Goal: Transaction & Acquisition: Book appointment/travel/reservation

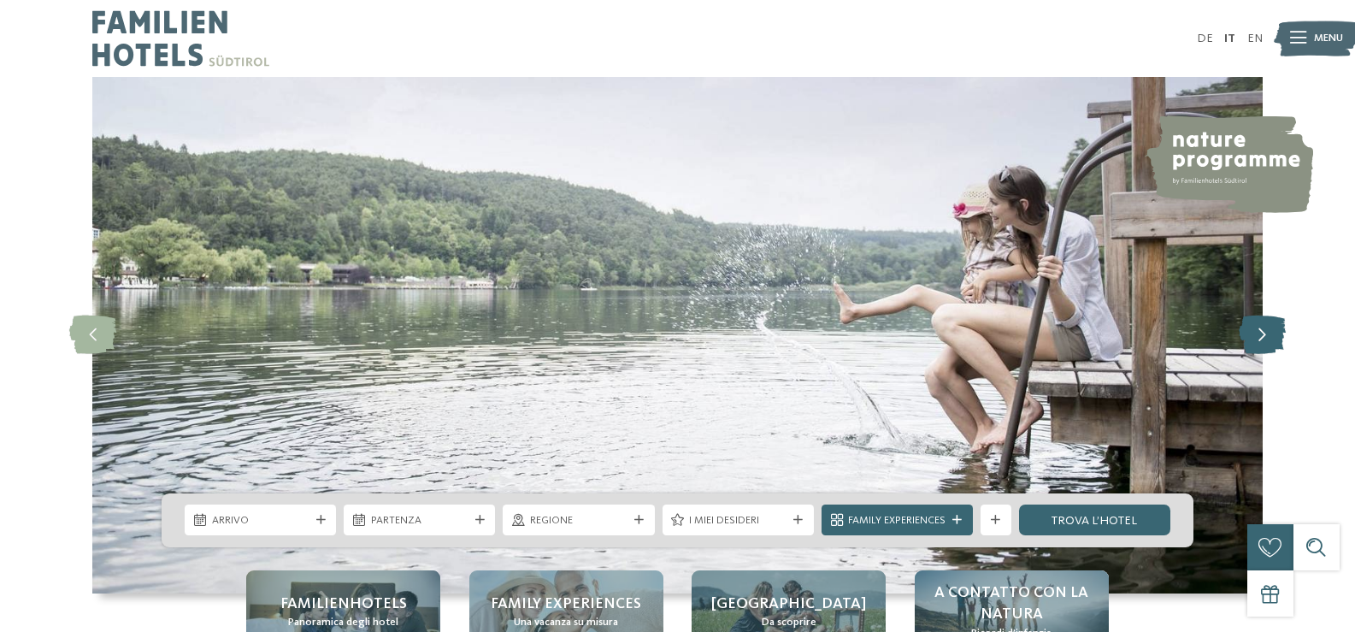
click at [1268, 344] on icon at bounding box center [1261, 334] width 47 height 38
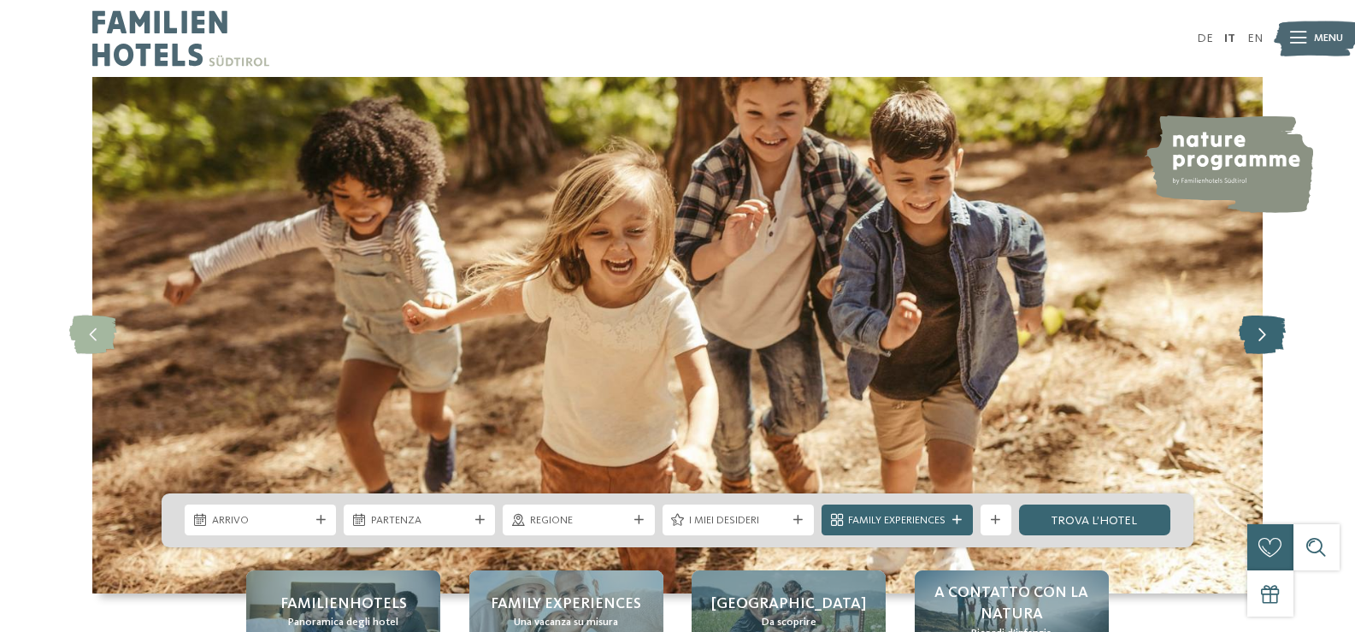
click at [1269, 344] on icon at bounding box center [1261, 334] width 47 height 38
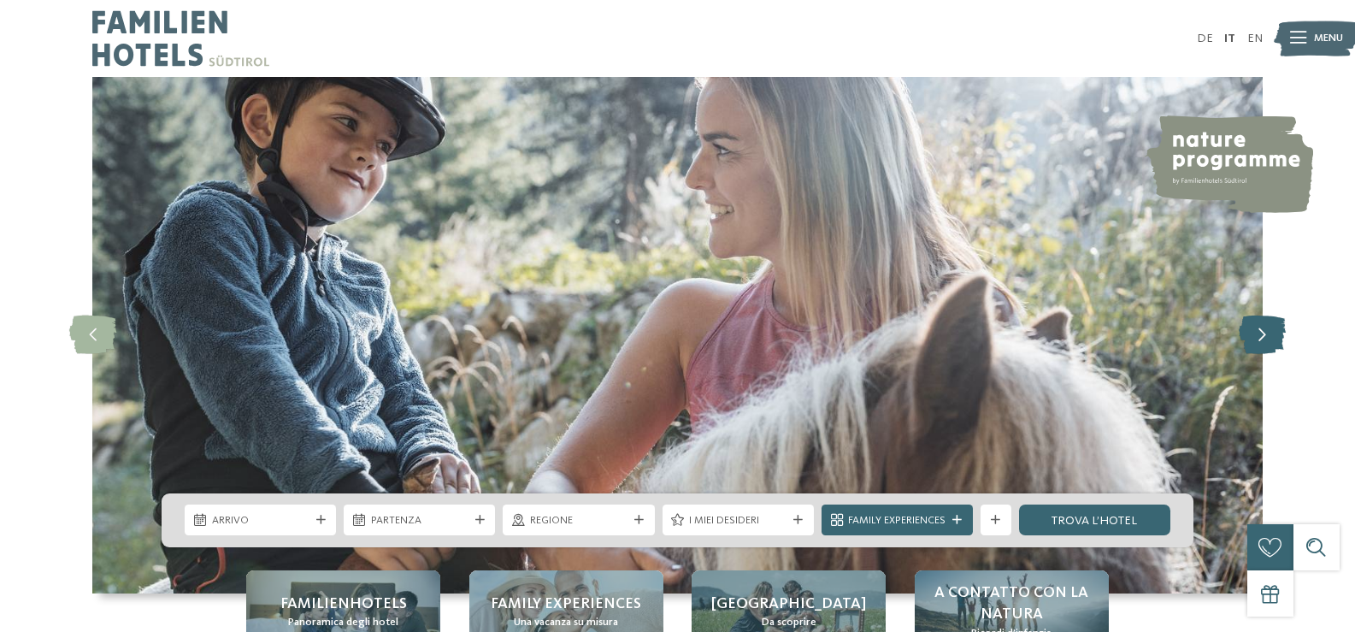
click at [1271, 344] on icon at bounding box center [1261, 334] width 47 height 38
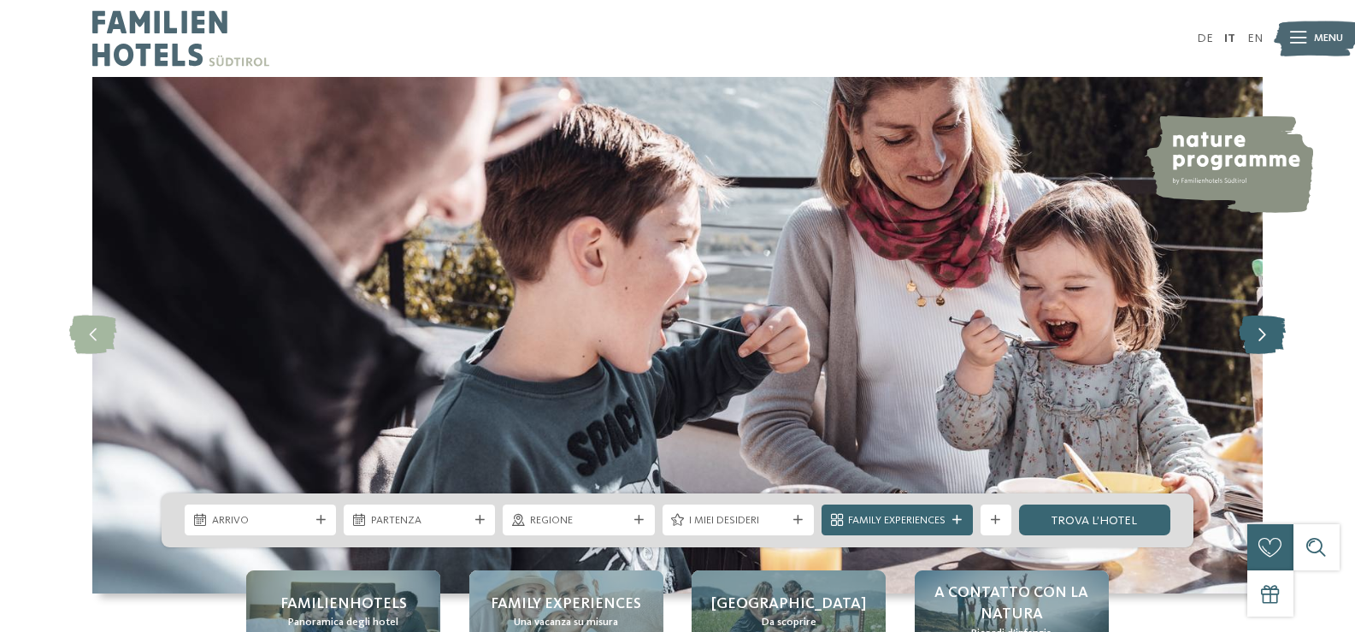
click at [1271, 344] on icon at bounding box center [1261, 334] width 47 height 38
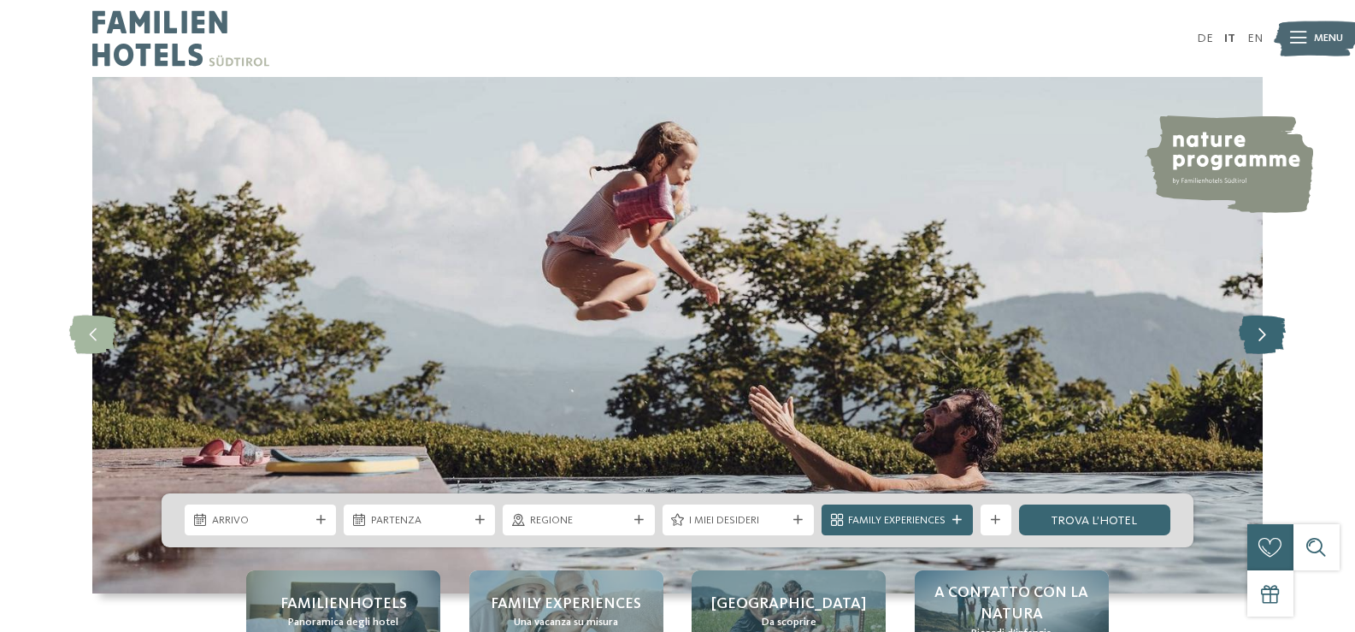
click at [1271, 344] on icon at bounding box center [1261, 334] width 47 height 38
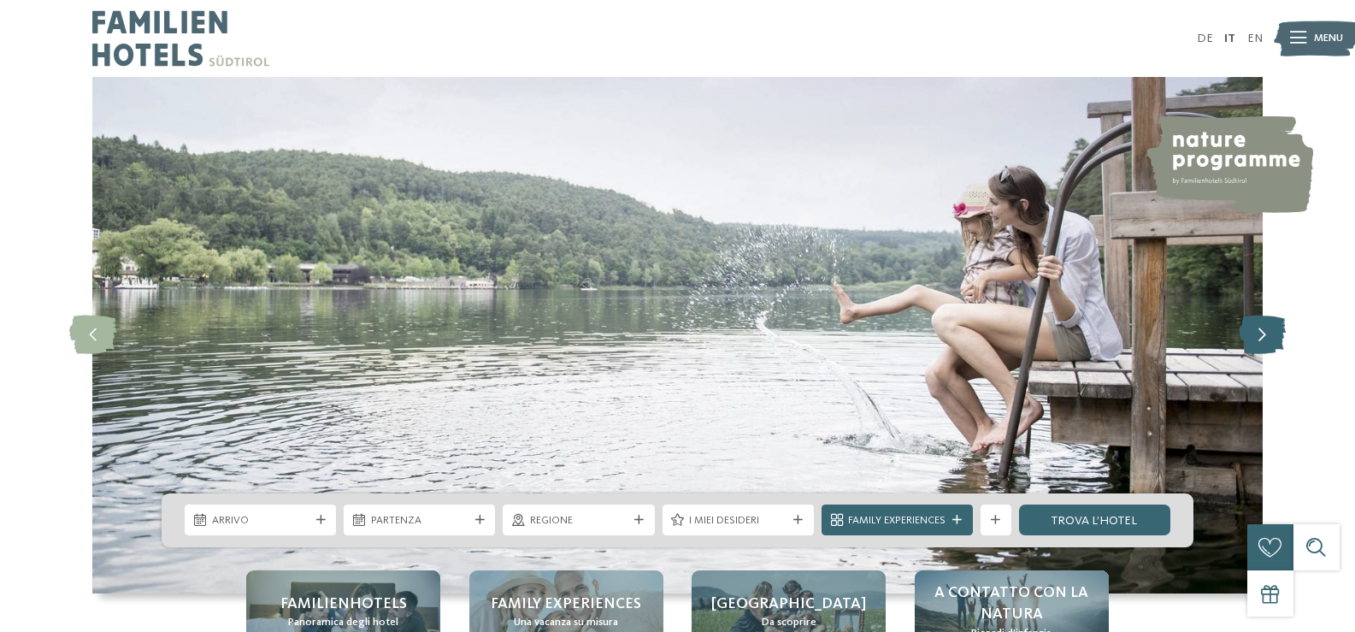
click at [1271, 344] on icon at bounding box center [1261, 334] width 47 height 38
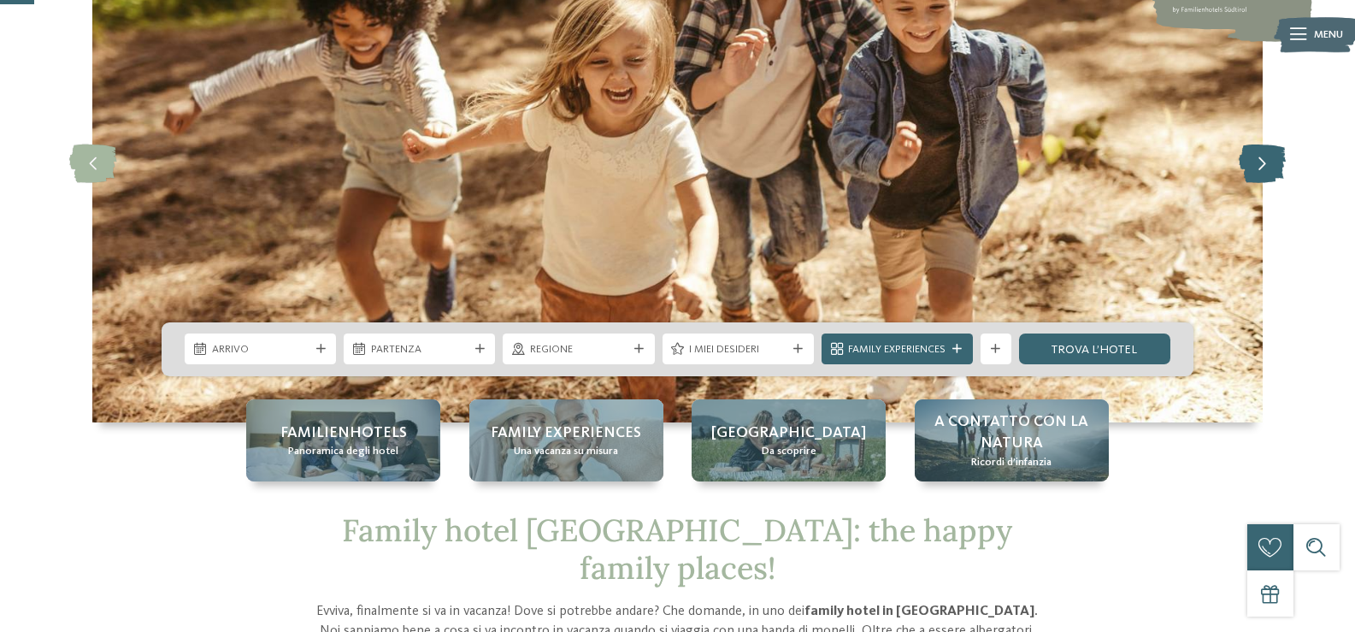
scroll to position [256, 0]
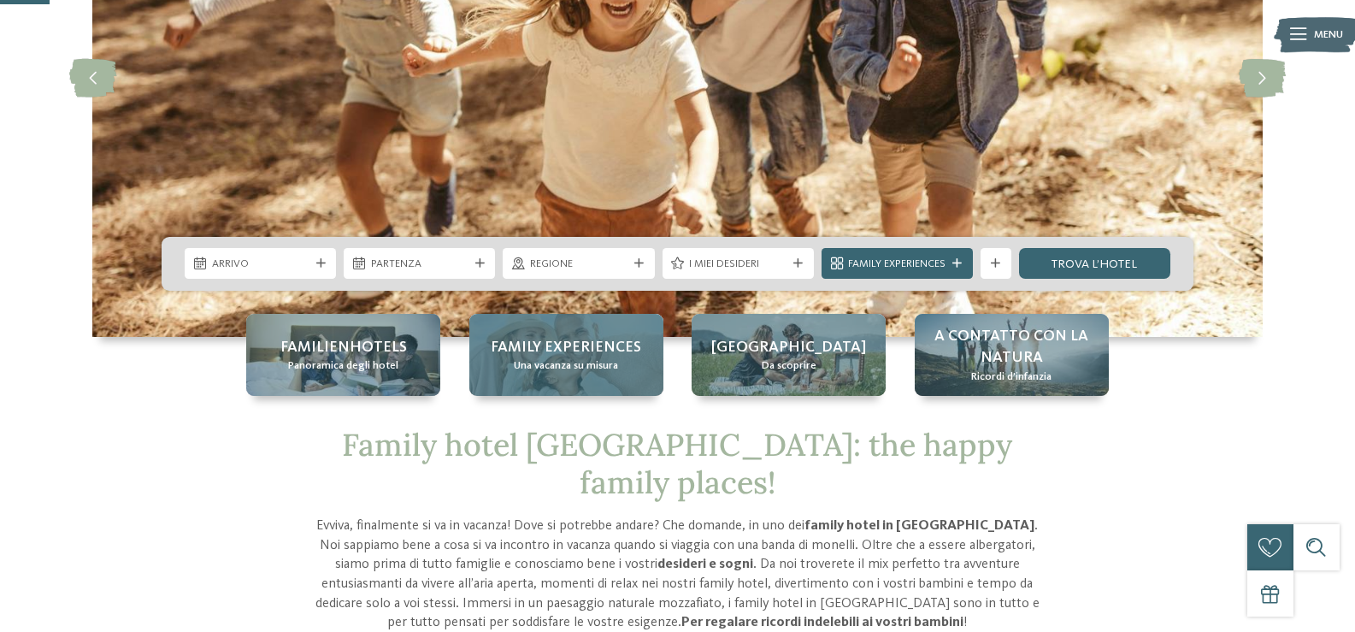
click at [535, 335] on div "Family experiences Una vacanza su misura" at bounding box center [566, 355] width 194 height 82
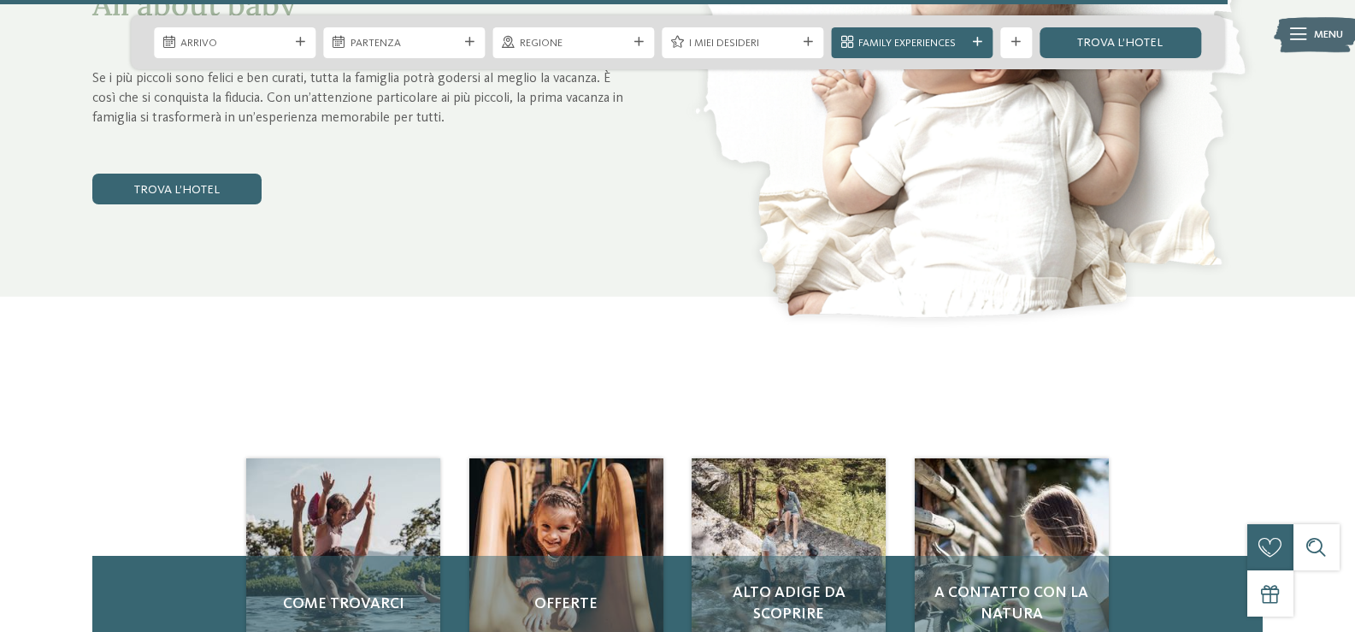
scroll to position [6667, 0]
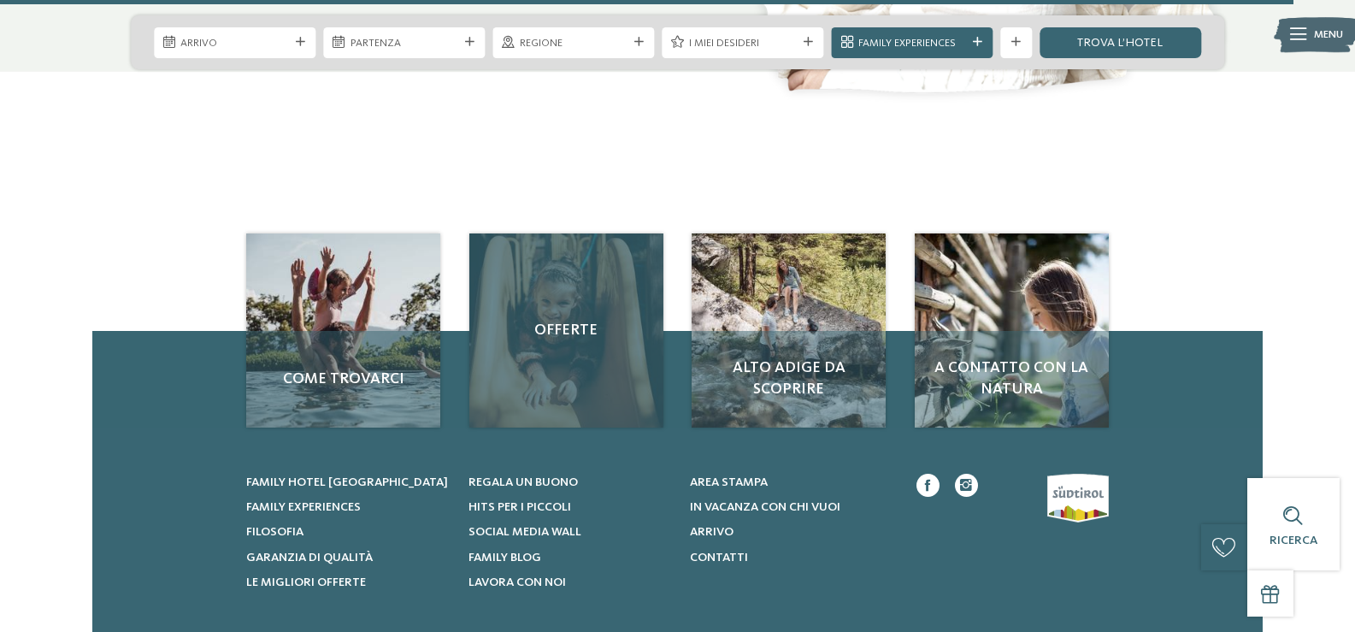
click at [553, 332] on span "Offerte" at bounding box center [566, 330] width 163 height 21
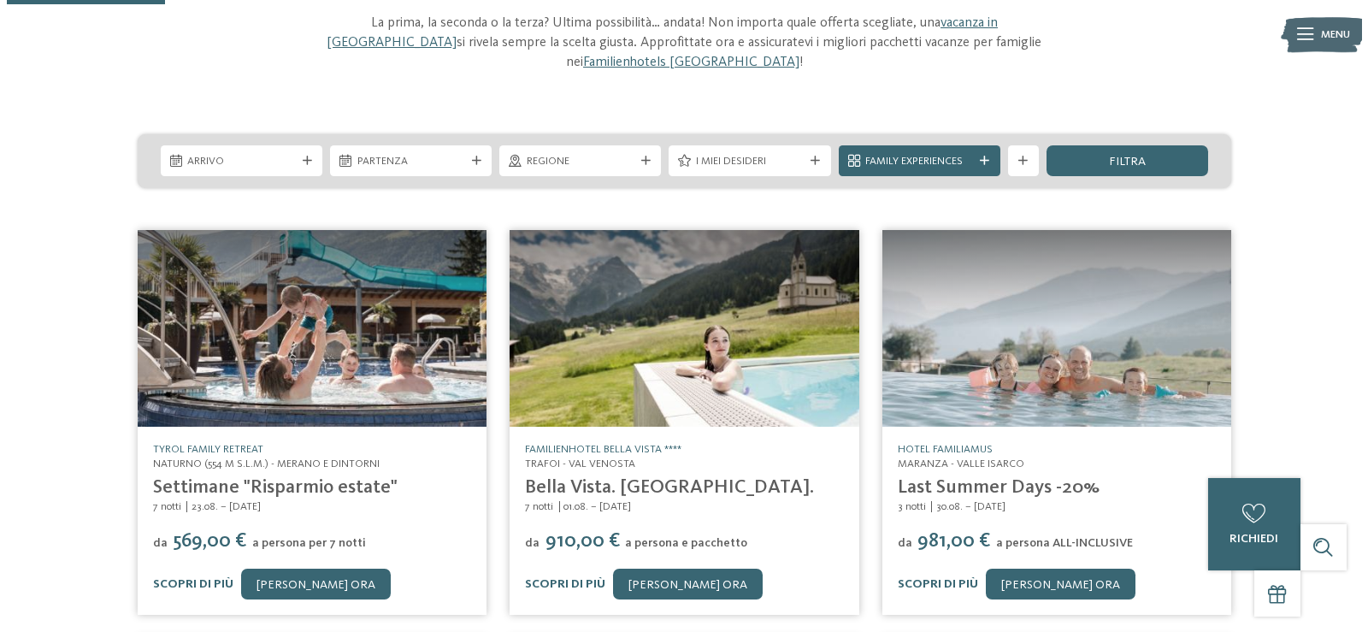
scroll to position [168, 0]
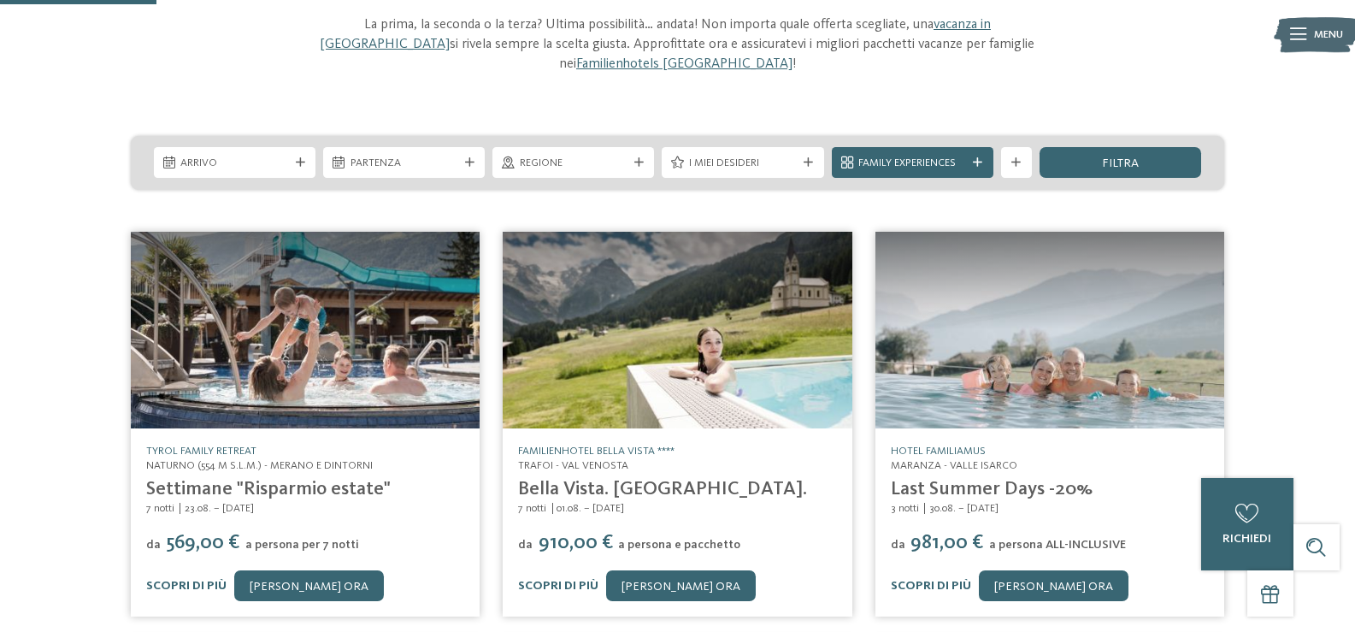
click at [316, 479] on link "Settimane "Risparmio estate"" at bounding box center [268, 488] width 244 height 19
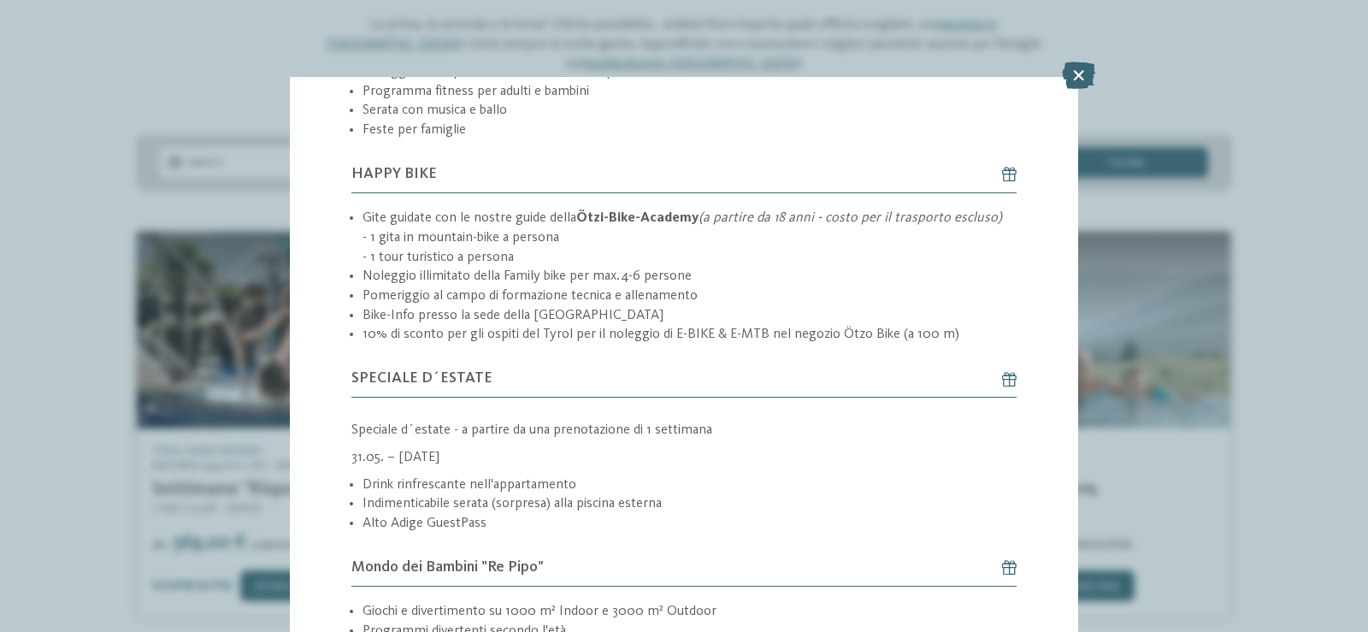
scroll to position [513, 0]
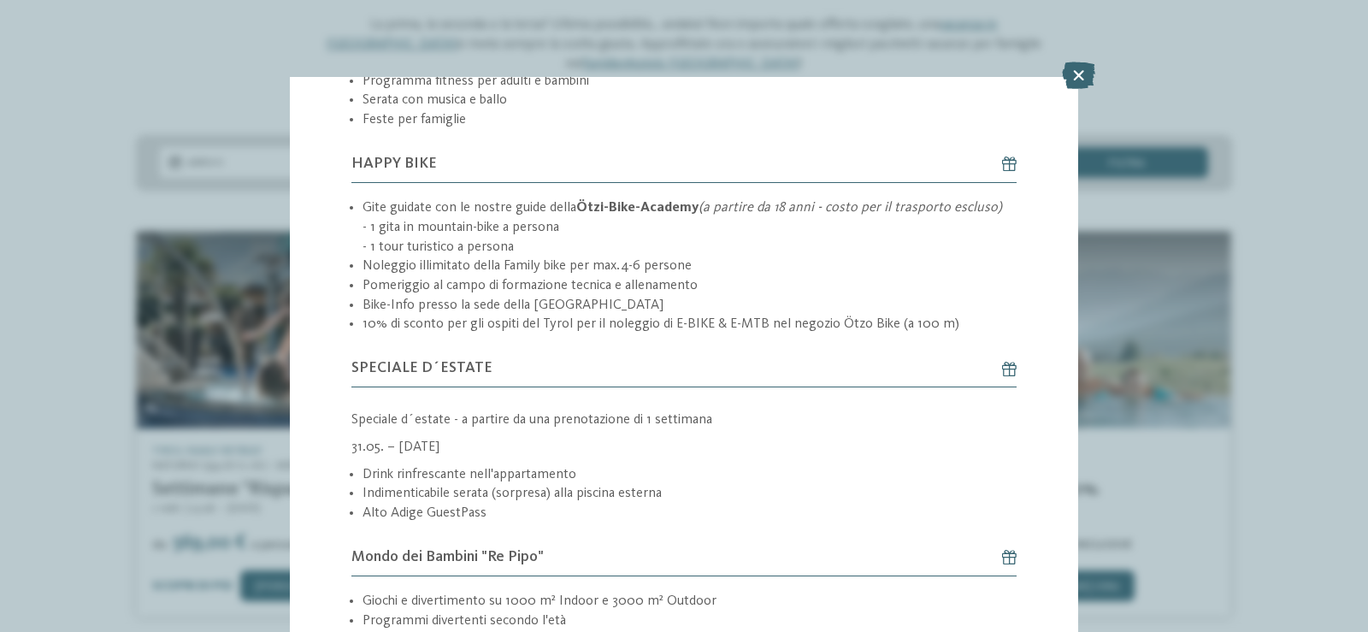
click at [998, 369] on icon at bounding box center [1001, 368] width 30 height 15
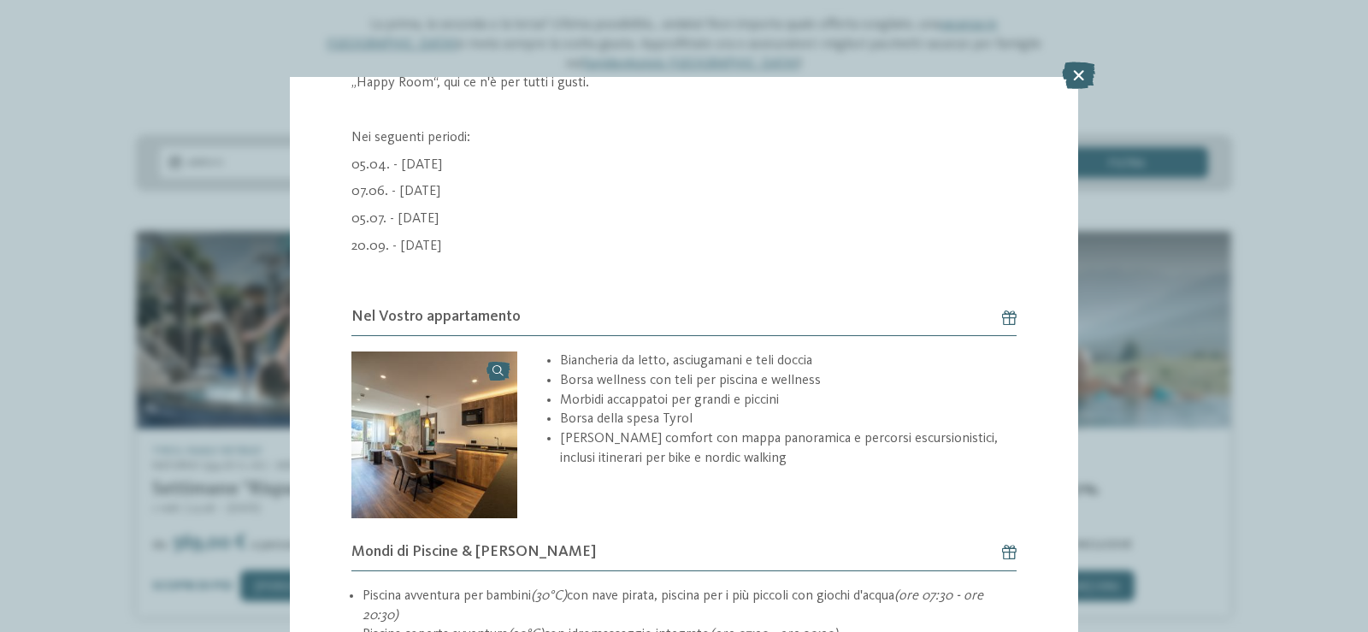
scroll to position [1795, 0]
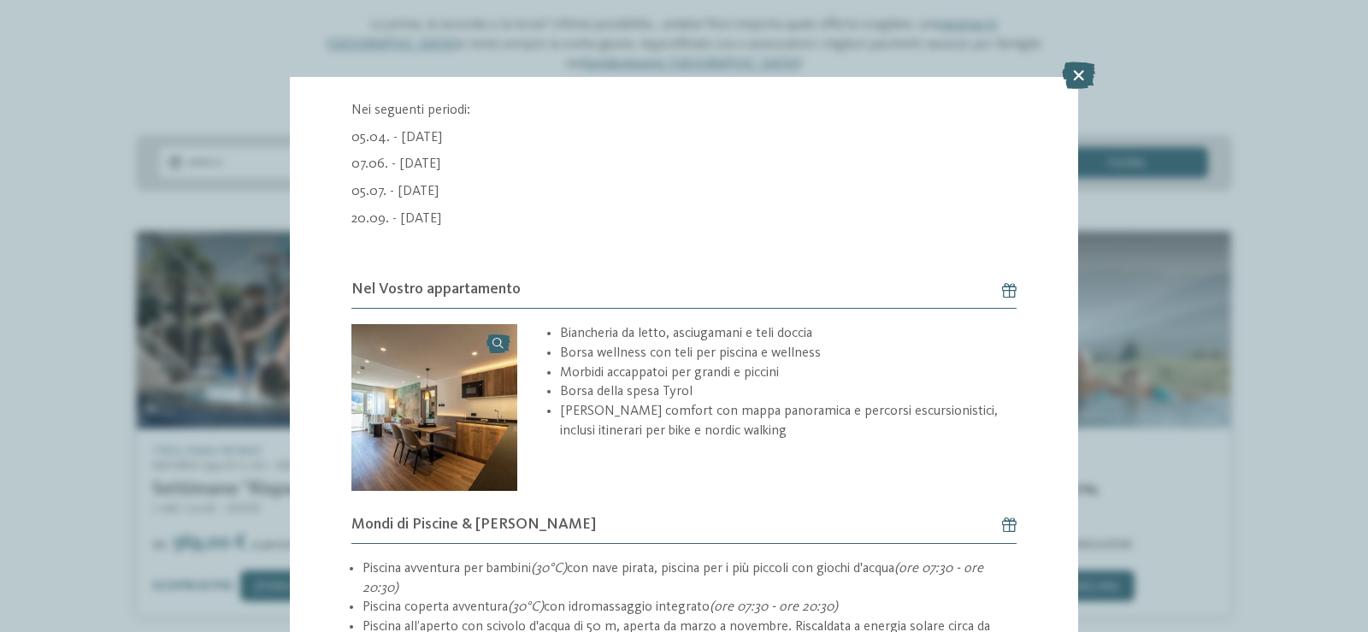
click at [500, 342] on link at bounding box center [434, 407] width 167 height 167
click at [497, 340] on link at bounding box center [434, 407] width 167 height 167
click at [420, 430] on img at bounding box center [434, 407] width 167 height 167
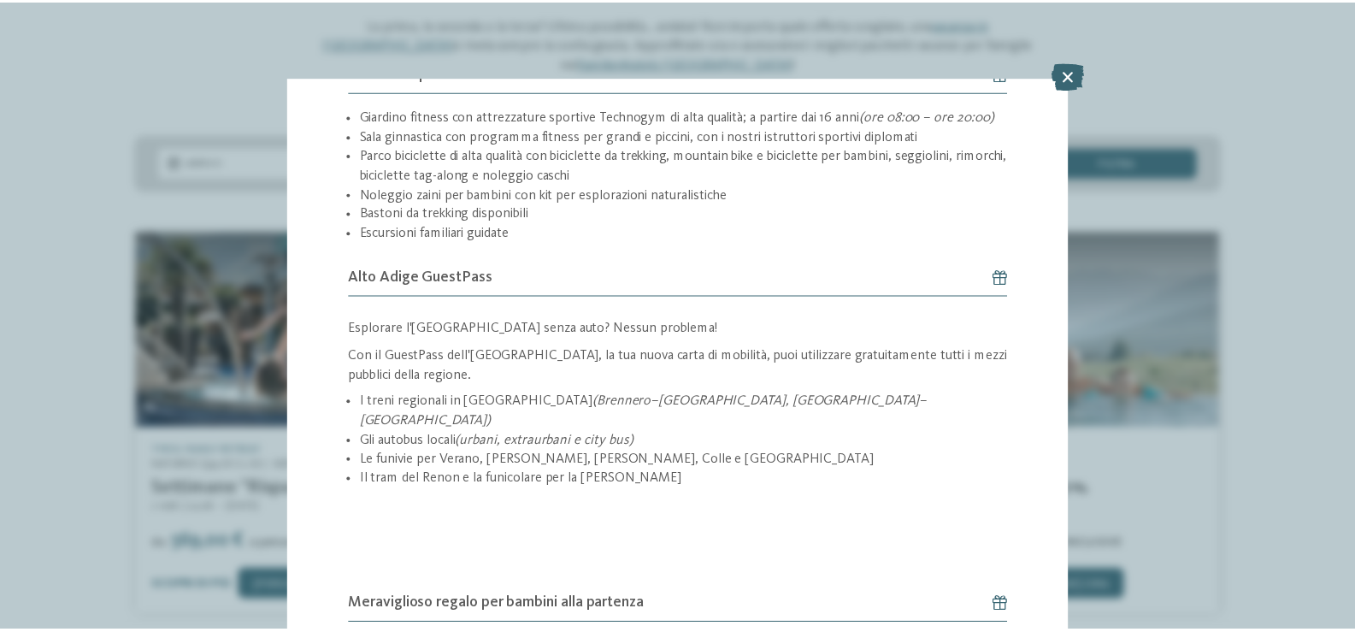
scroll to position [2477, 0]
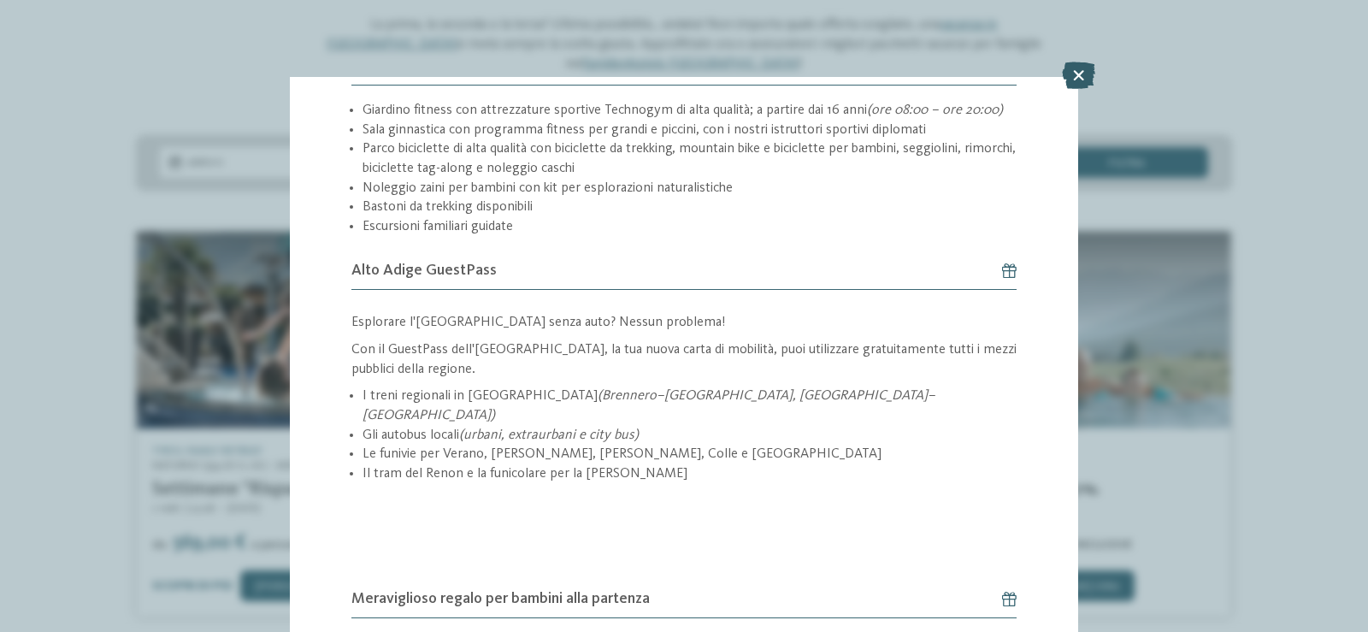
click at [1079, 70] on icon at bounding box center [1078, 75] width 33 height 27
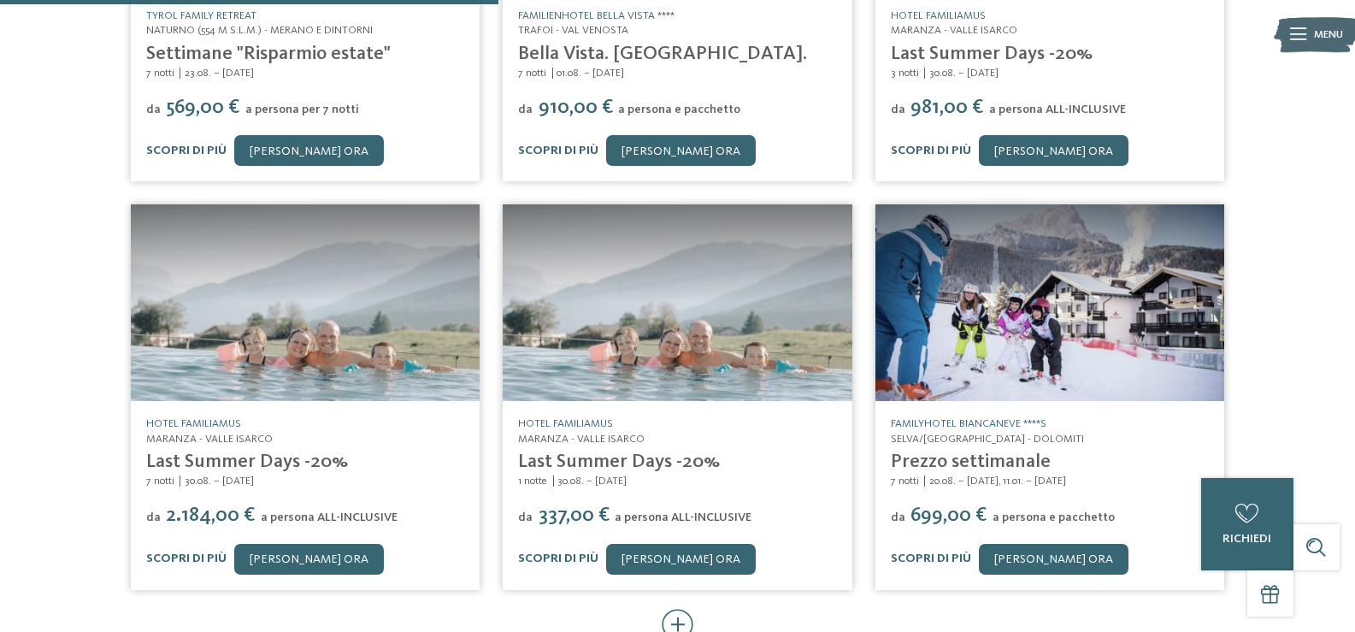
scroll to position [509, 0]
